Goal: Complete application form

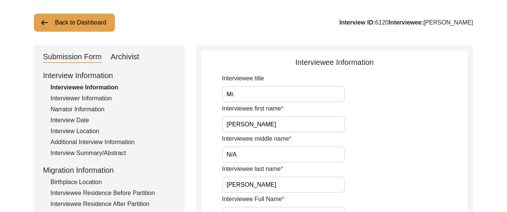
scroll to position [11, 0]
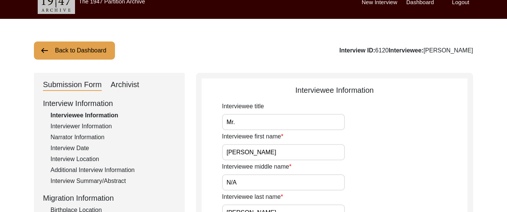
click at [70, 50] on button "Back to Dashboard" at bounding box center [74, 50] width 81 height 18
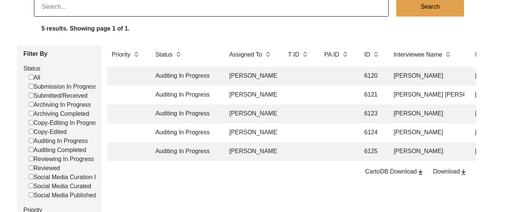
scroll to position [62, 0]
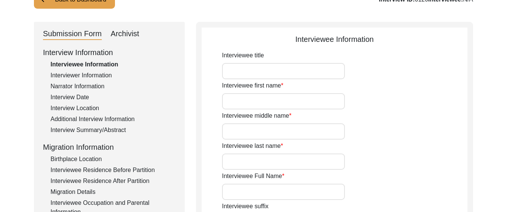
type input "Mr."
type input "[PERSON_NAME]"
type input "N/A"
type input "[PERSON_NAME]"
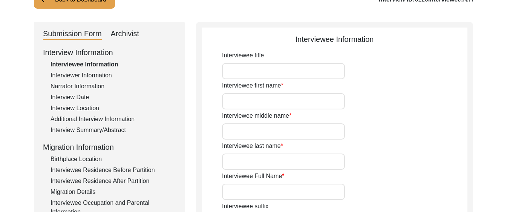
type input "N/A"
type input "[DATE]"
type input "N/A"
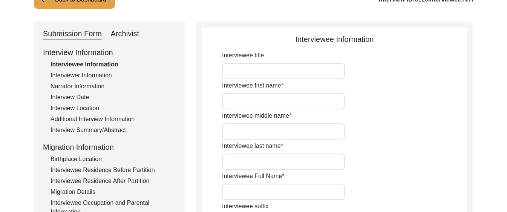
type input "81"
type input "N/A"
type textarea "N/A"
type input "English, Haryanvi, Hindi, Punjabi"
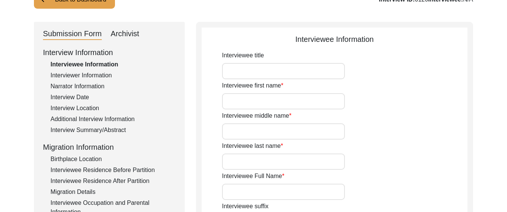
type input "N/A"
type input "[DEMOGRAPHIC_DATA]"
type input "N/A"
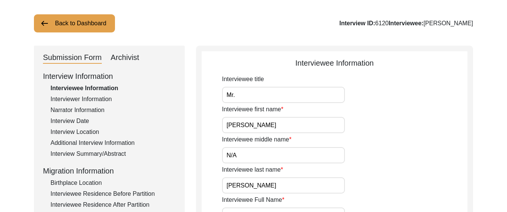
scroll to position [40, 0]
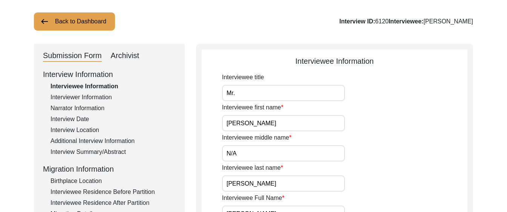
click at [78, 19] on button "Back to Dashboard" at bounding box center [74, 21] width 81 height 18
